Goal: Navigation & Orientation: Go to known website

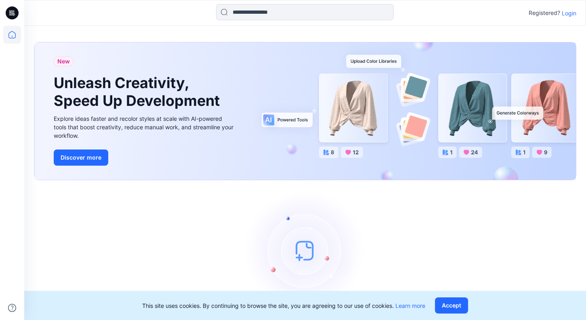
click at [570, 11] on p "Login" at bounding box center [569, 13] width 15 height 8
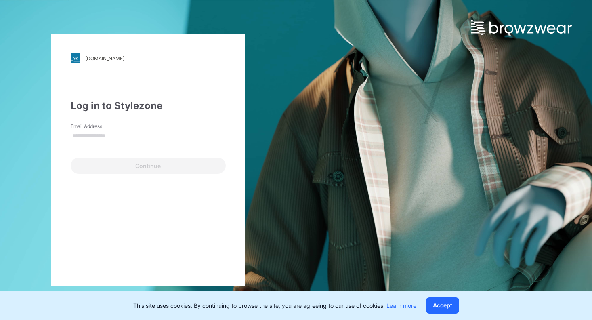
click at [97, 135] on input "Email Address" at bounding box center [148, 136] width 155 height 12
type input "**********"
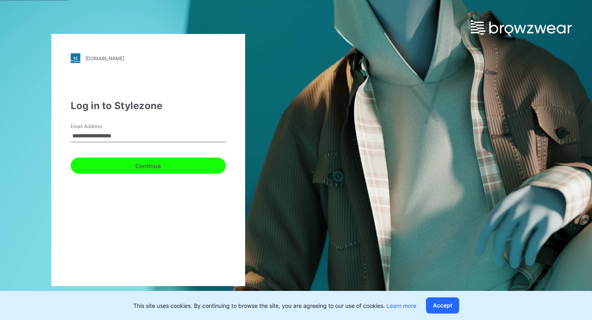
click at [138, 166] on button "Continue" at bounding box center [148, 166] width 155 height 16
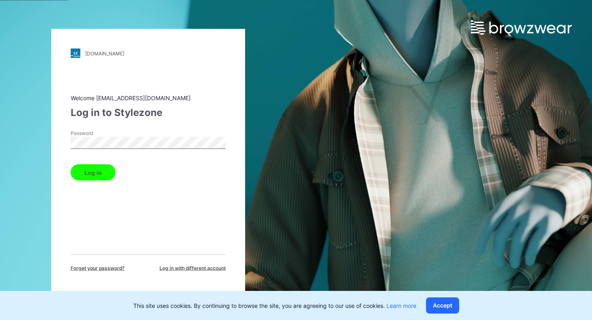
click at [97, 174] on button "Log in" at bounding box center [93, 172] width 45 height 16
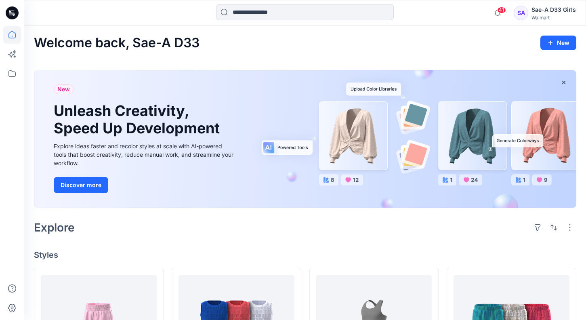
click at [325, 230] on div "Explore" at bounding box center [305, 227] width 542 height 19
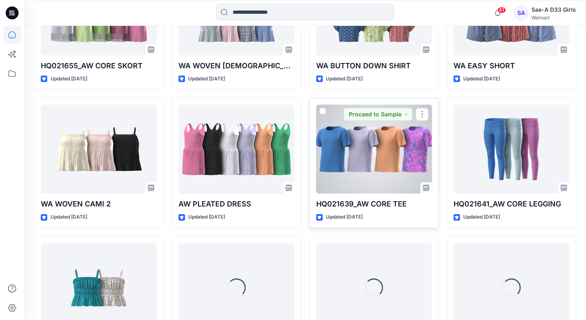
scroll to position [930, 0]
